Goal: Register for event/course

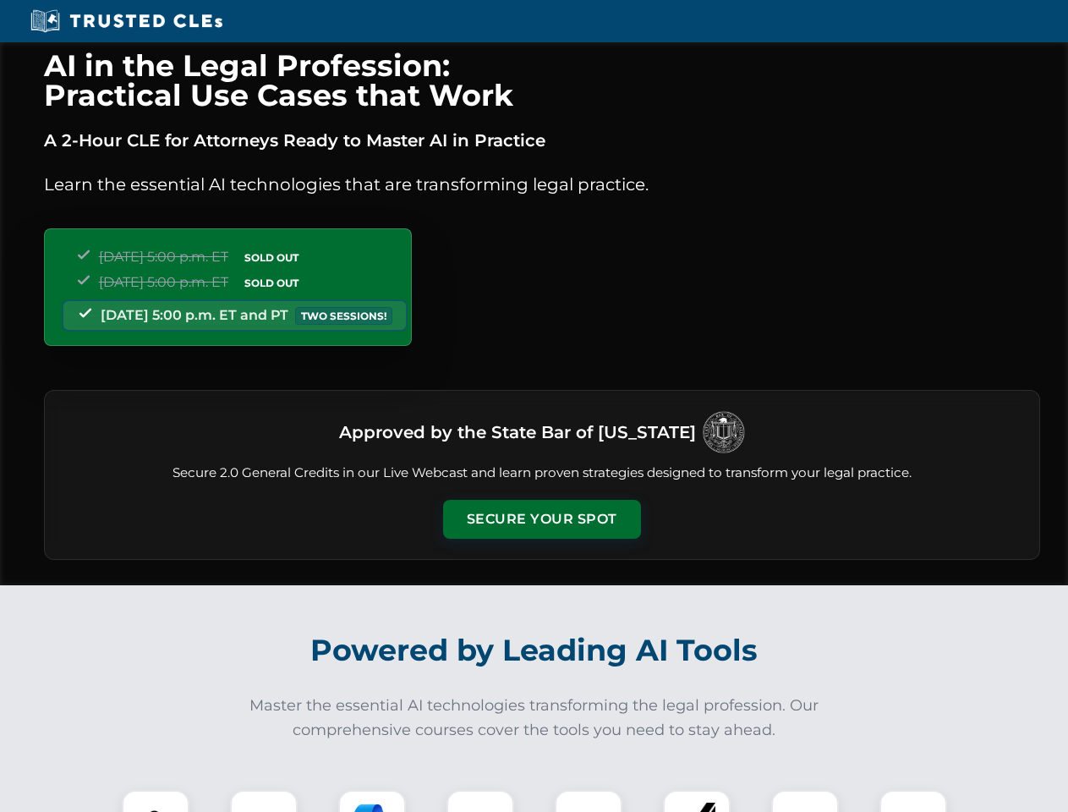
click at [541, 519] on button "Secure Your Spot" at bounding box center [542, 519] width 198 height 39
click at [156, 801] on img at bounding box center [155, 823] width 49 height 49
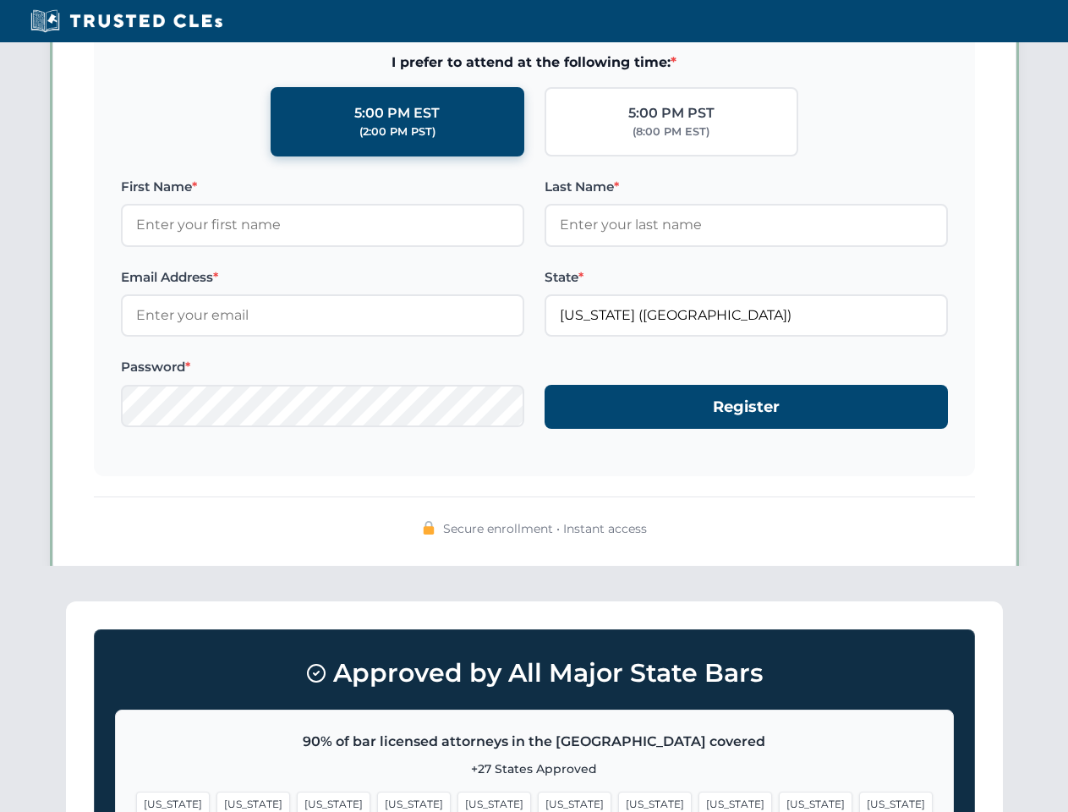
click at [538, 801] on span "[US_STATE]" at bounding box center [575, 803] width 74 height 25
click at [618, 801] on span "[US_STATE]" at bounding box center [655, 803] width 74 height 25
click at [779, 801] on span "[US_STATE]" at bounding box center [816, 803] width 74 height 25
